Goal: Task Accomplishment & Management: Manage account settings

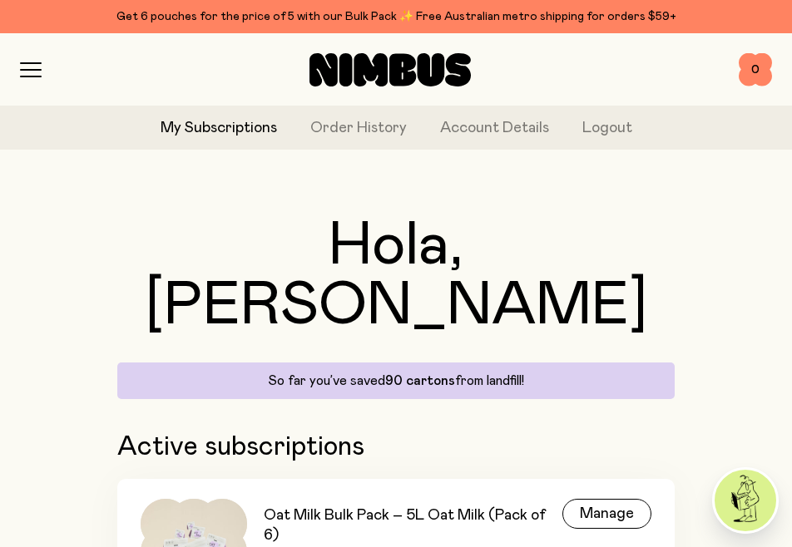
scroll to position [78, 0]
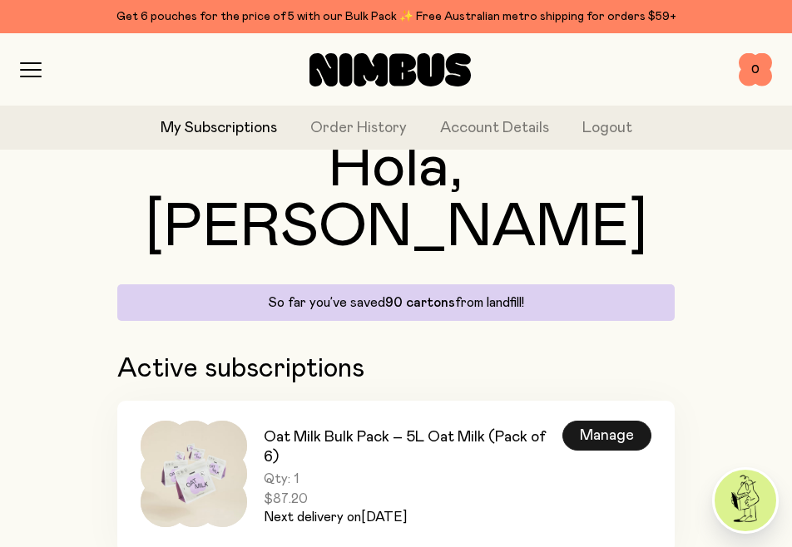
click at [606, 421] on div "Manage" at bounding box center [606, 436] width 89 height 30
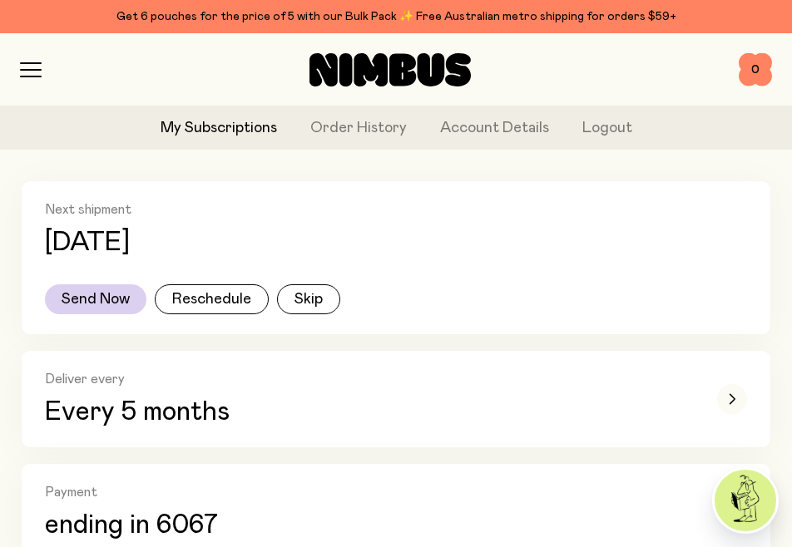
scroll to position [243, 0]
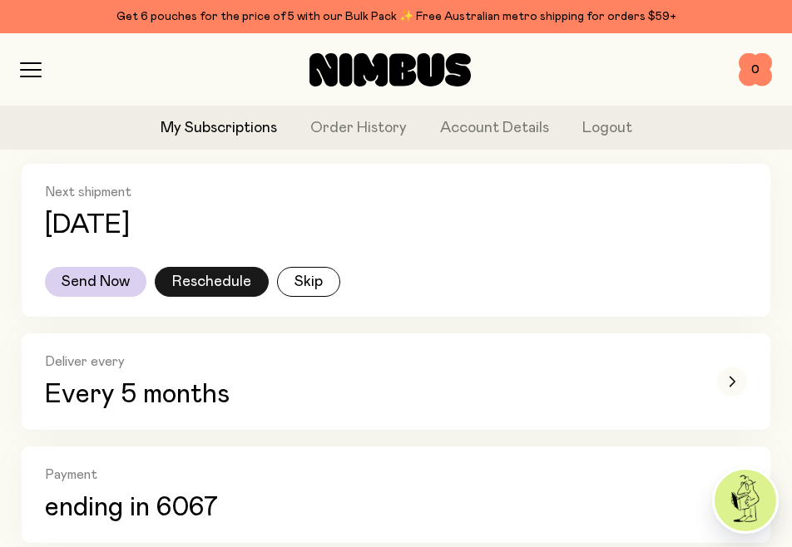
click at [225, 283] on button "Reschedule" at bounding box center [212, 282] width 114 height 30
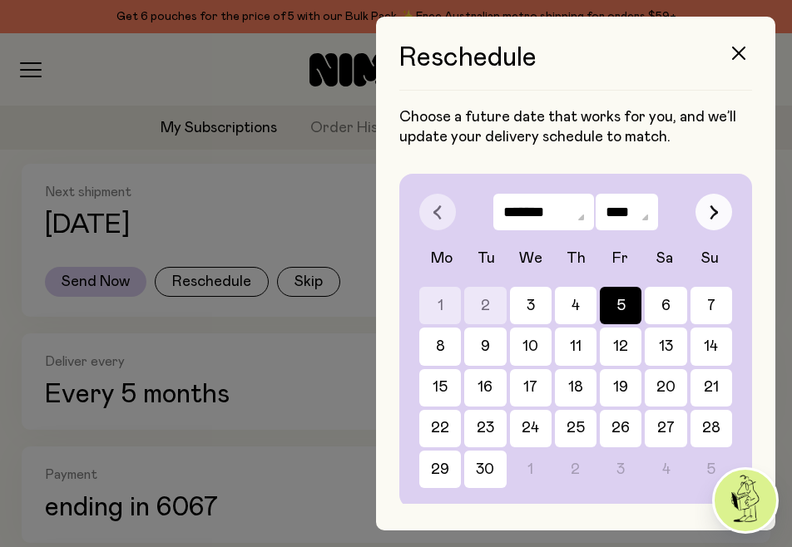
click at [709, 213] on button "button" at bounding box center [713, 212] width 37 height 37
select select "*"
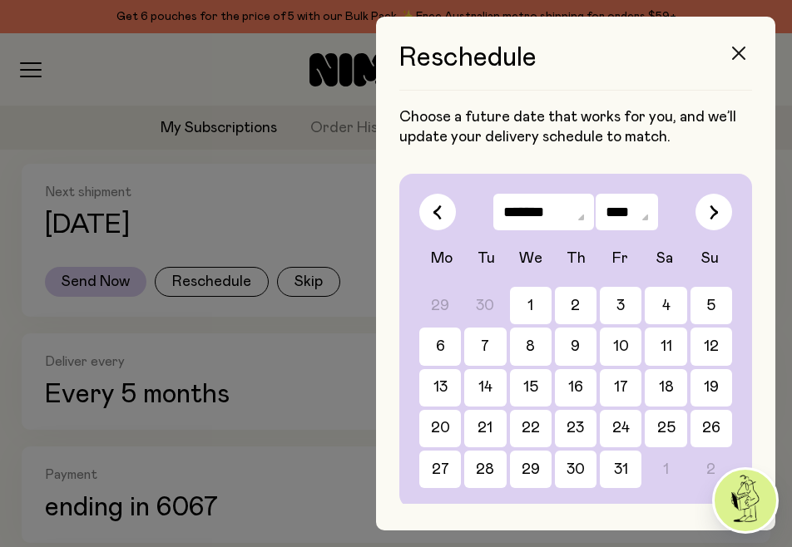
click at [748, 56] on button "button" at bounding box center [739, 53] width 40 height 40
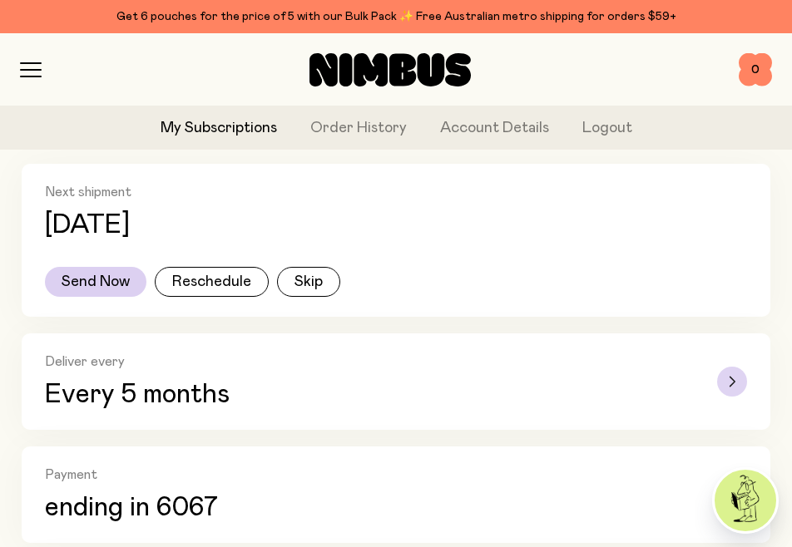
click at [738, 385] on div "button" at bounding box center [732, 382] width 30 height 30
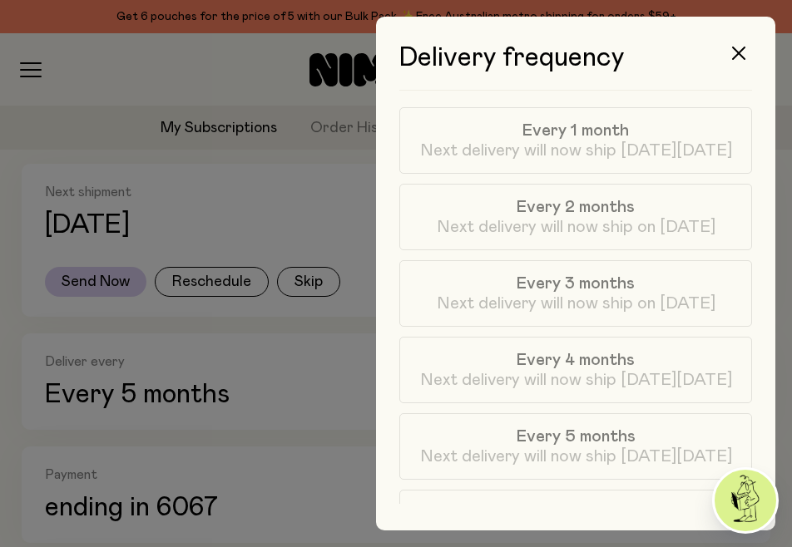
scroll to position [222, 0]
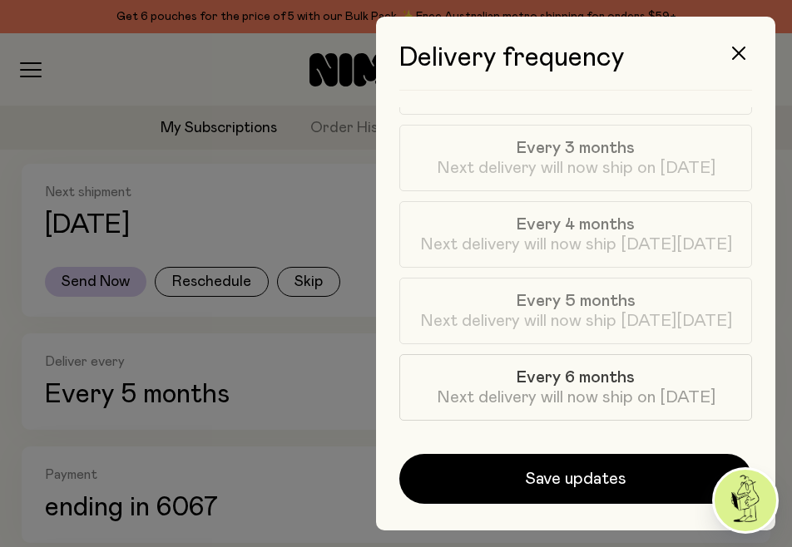
click at [642, 393] on span "Next delivery will now ship on [DATE]" at bounding box center [576, 398] width 279 height 20
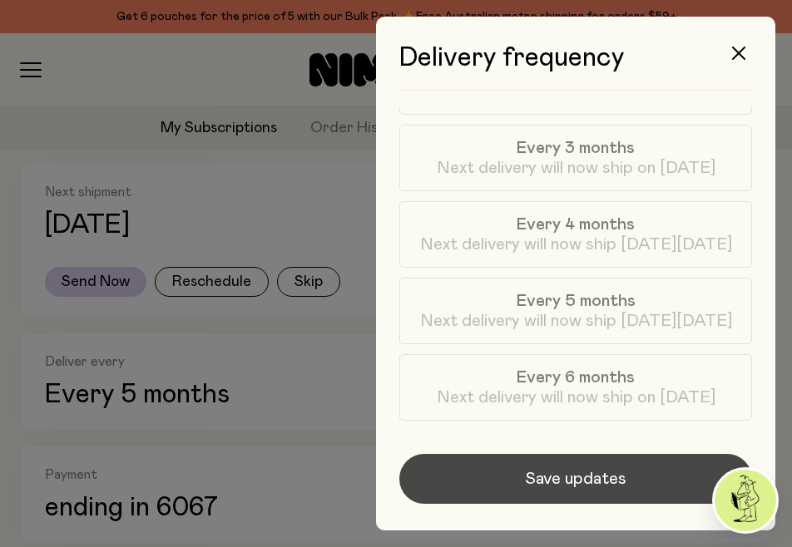
click at [583, 487] on span "Save updates" at bounding box center [575, 479] width 101 height 23
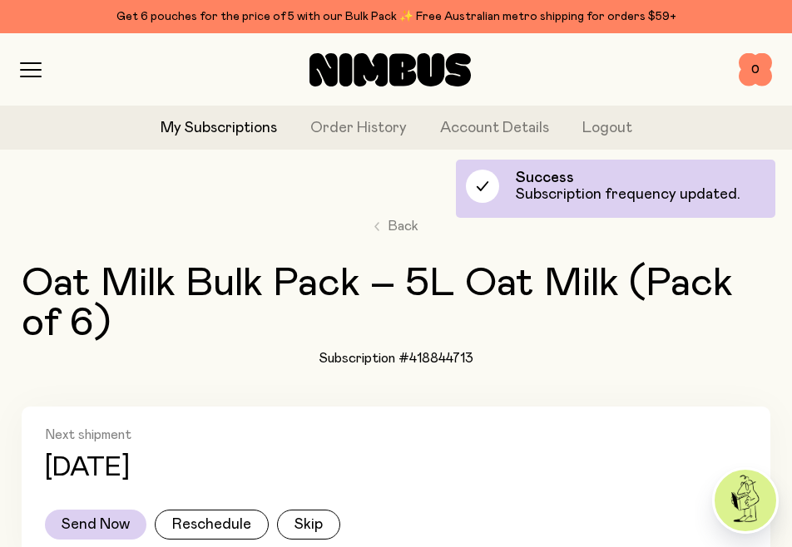
scroll to position [243, 0]
